Goal: Entertainment & Leisure: Consume media (video, audio)

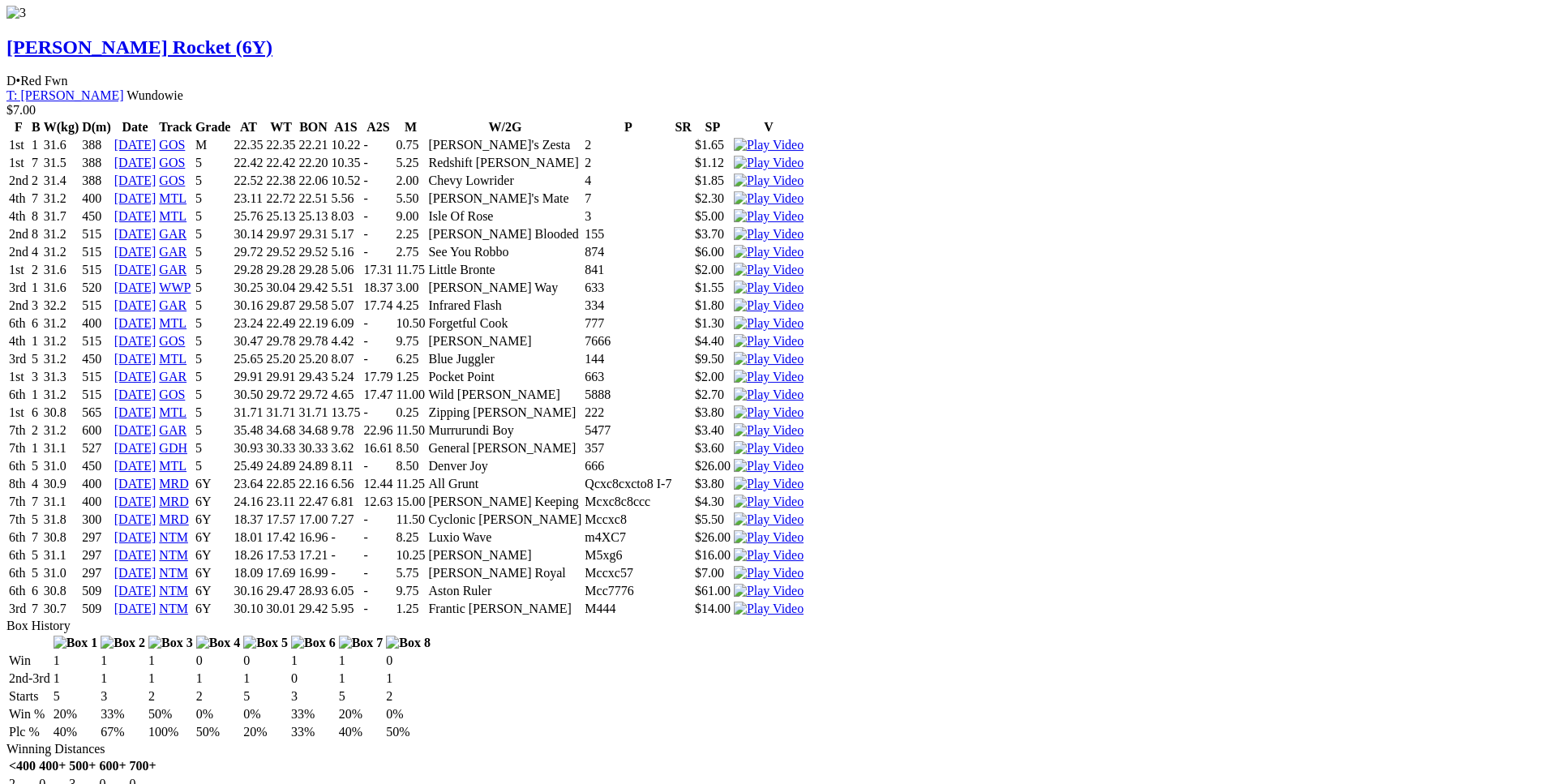
scroll to position [5951, 0]
drag, startPoint x: 407, startPoint y: 303, endPoint x: 923, endPoint y: 300, distance: 516.0
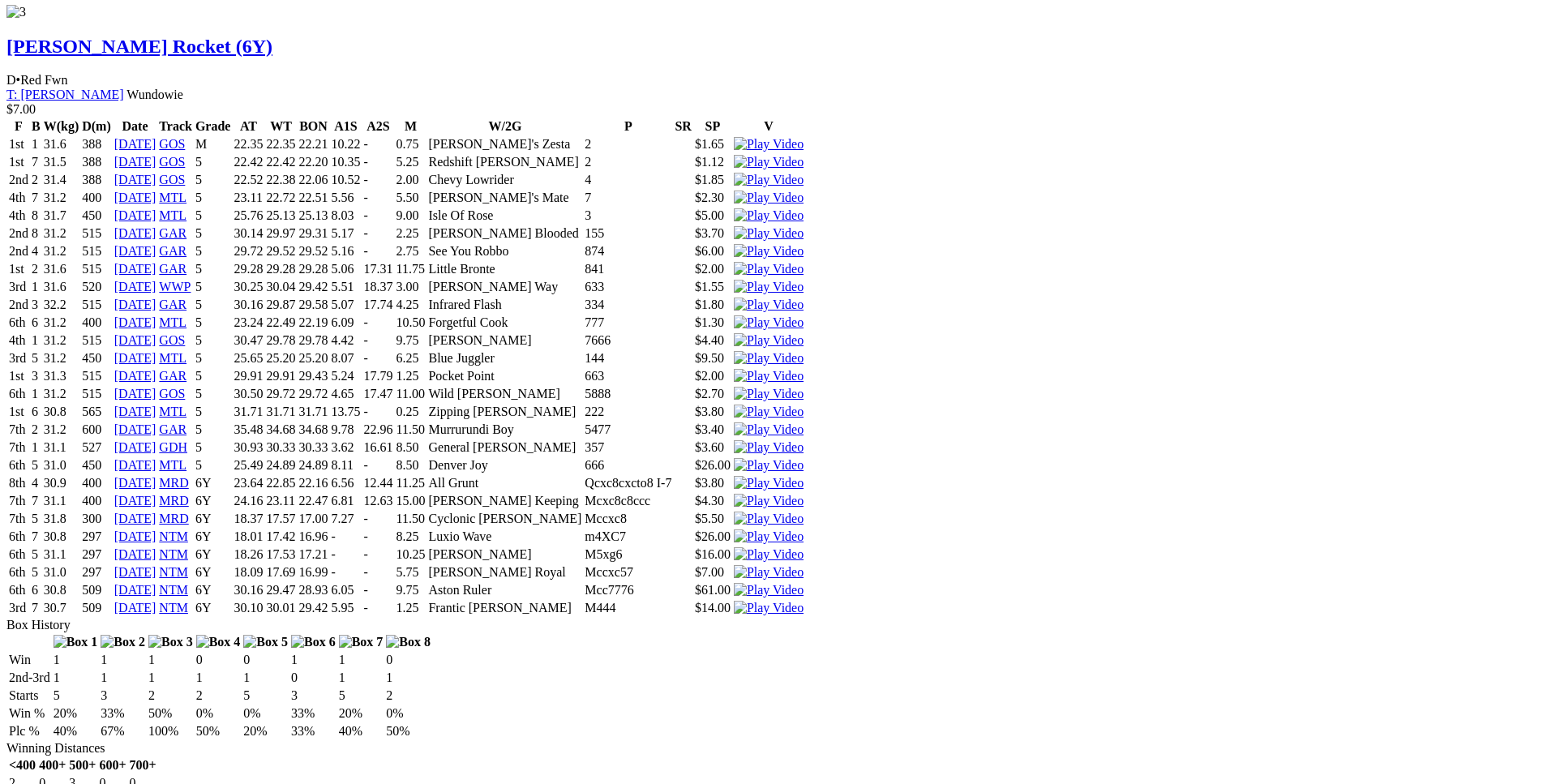
drag, startPoint x: 292, startPoint y: 195, endPoint x: 881, endPoint y: 193, distance: 589.0
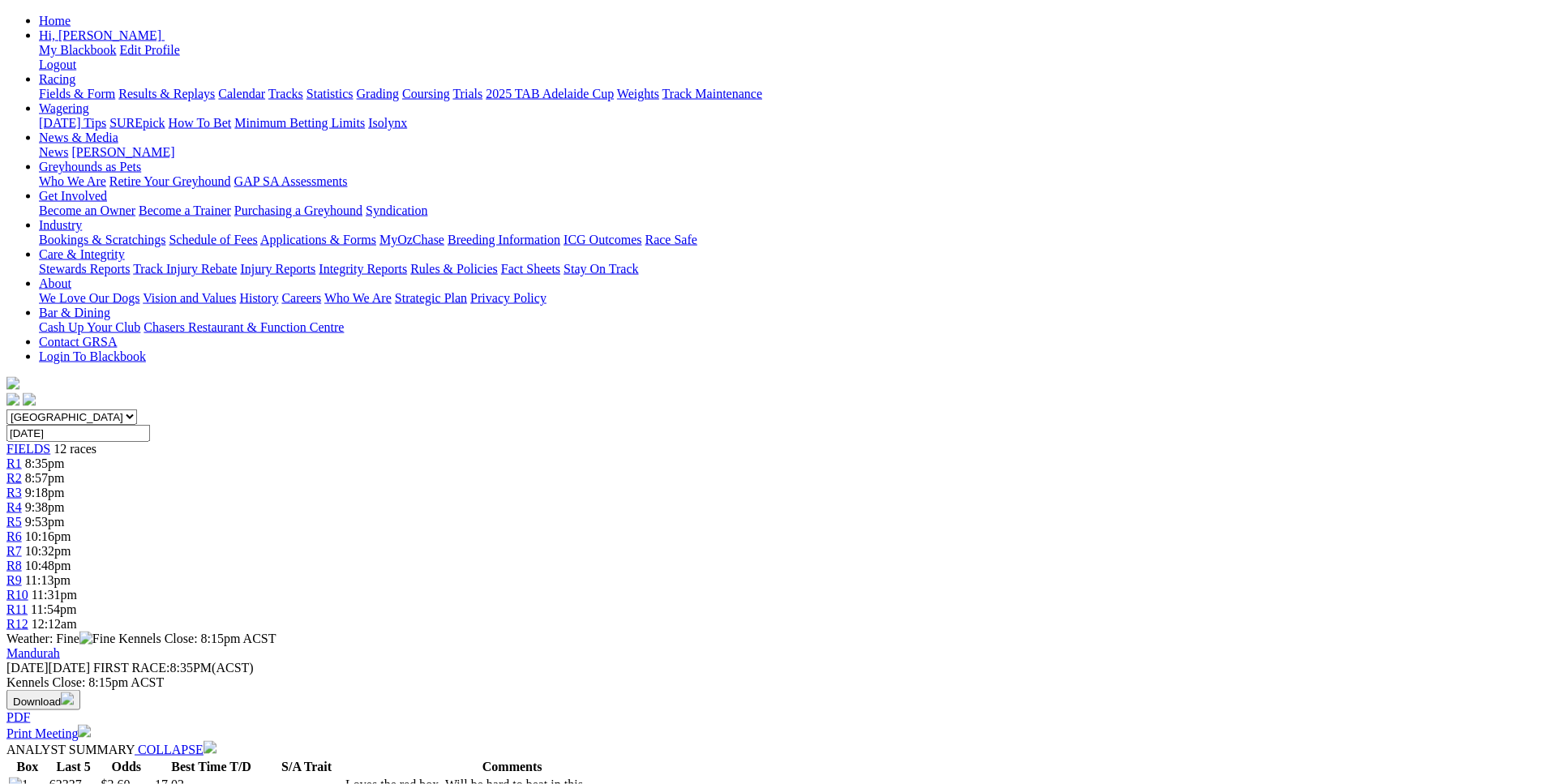
scroll to position [0, 0]
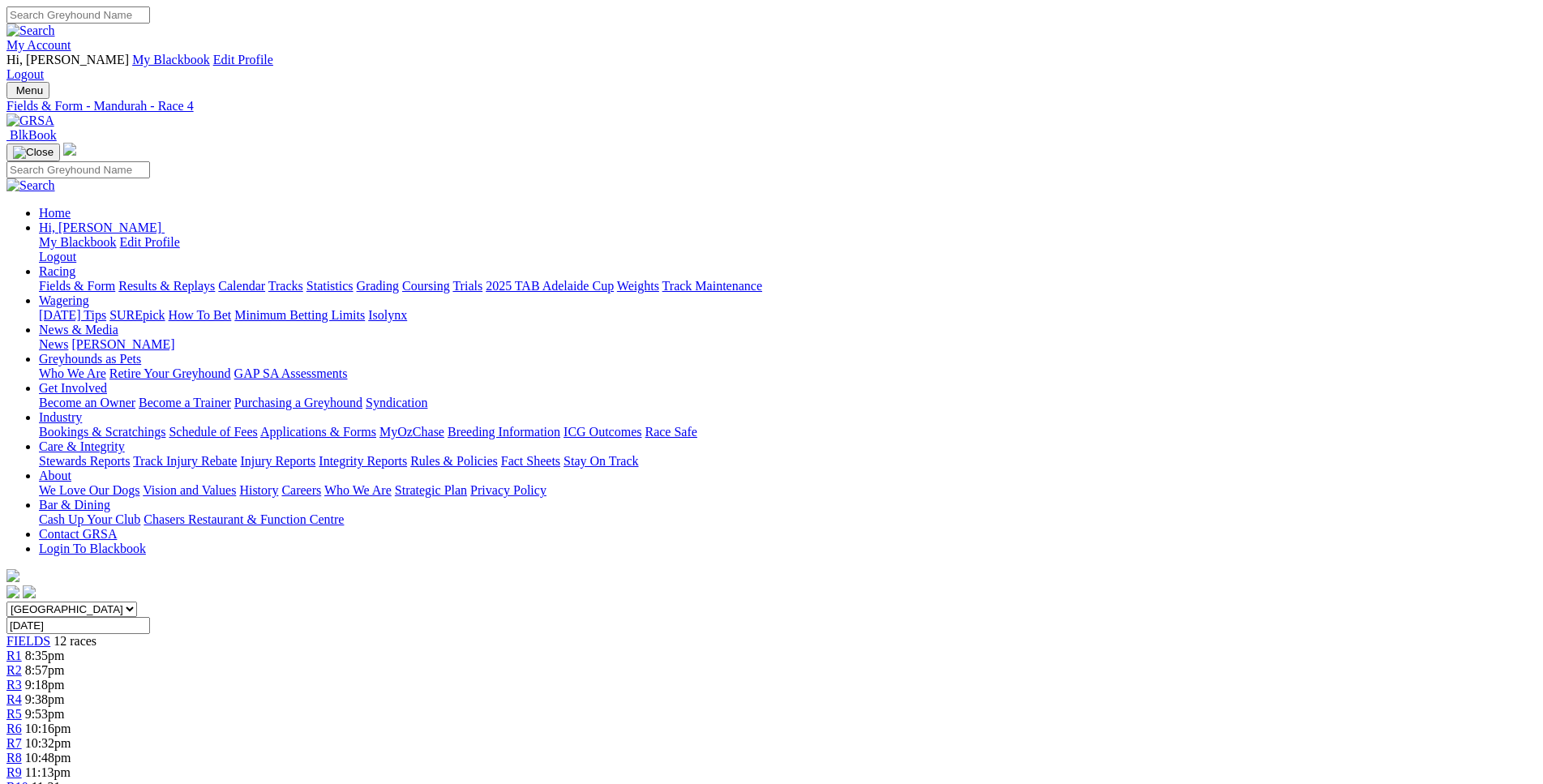
click at [22, 707] on link "R5" at bounding box center [14, 713] width 15 height 14
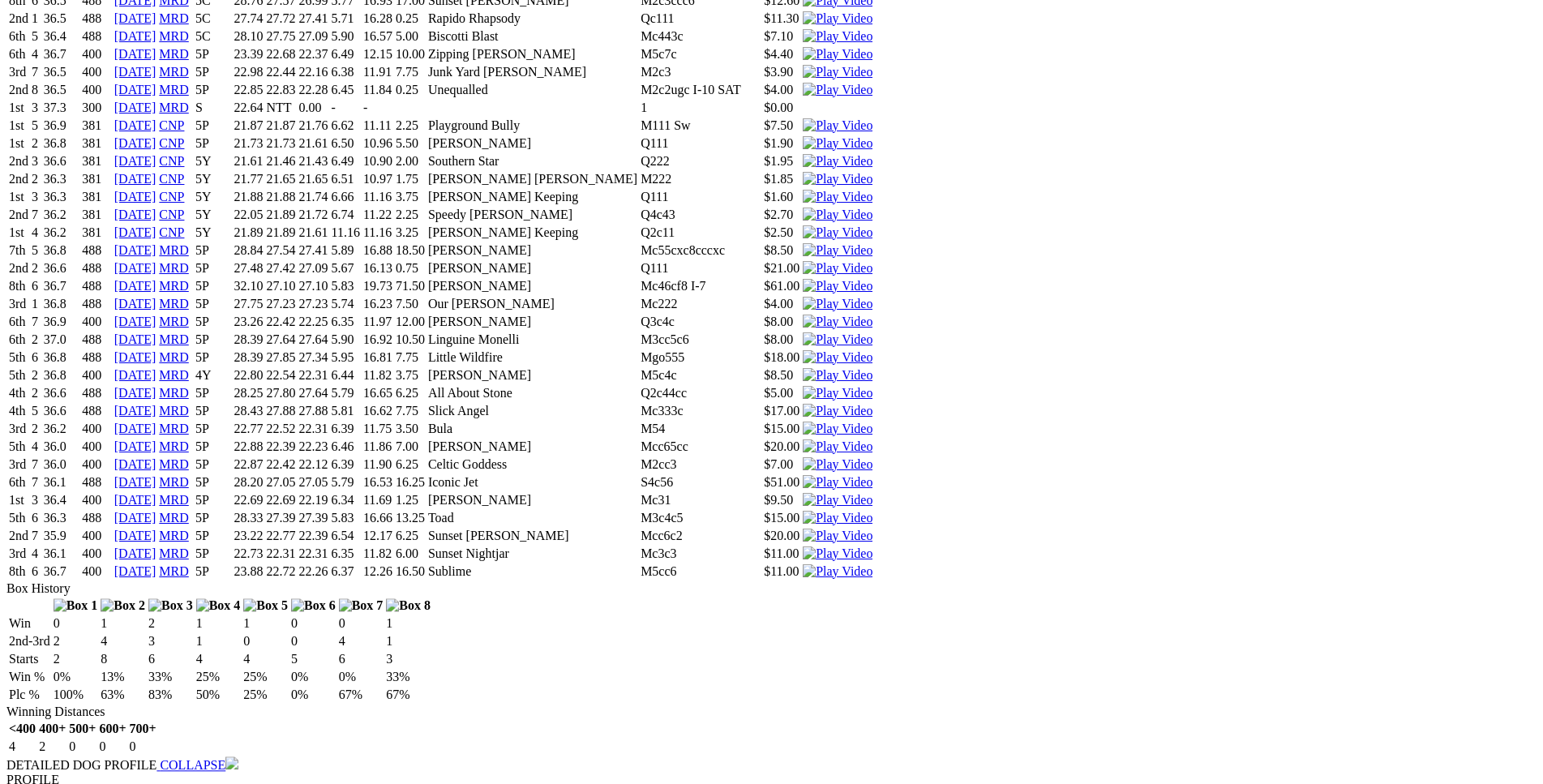
scroll to position [3719, 0]
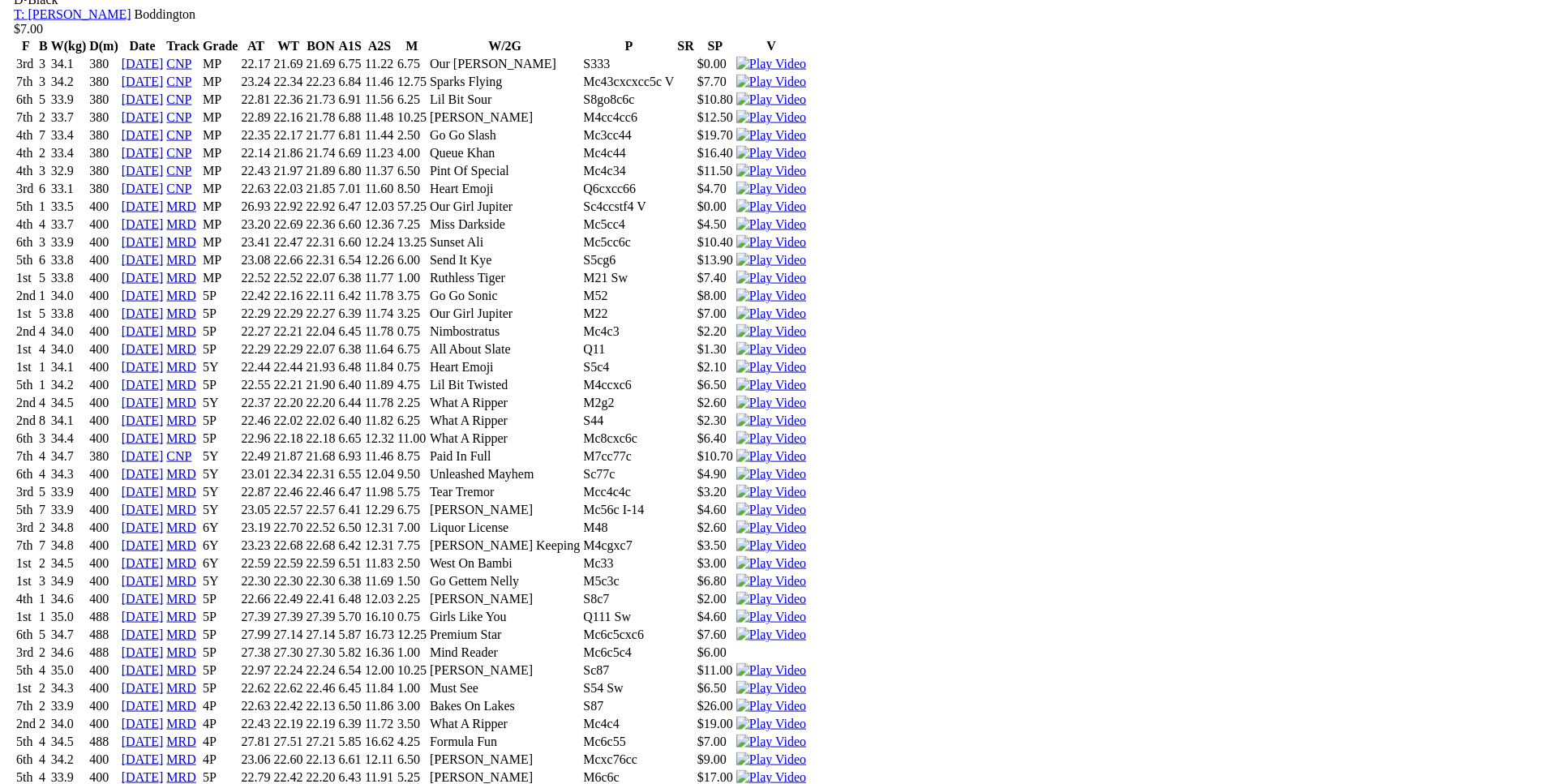
scroll to position [4958, 0]
